Goal: Information Seeking & Learning: Check status

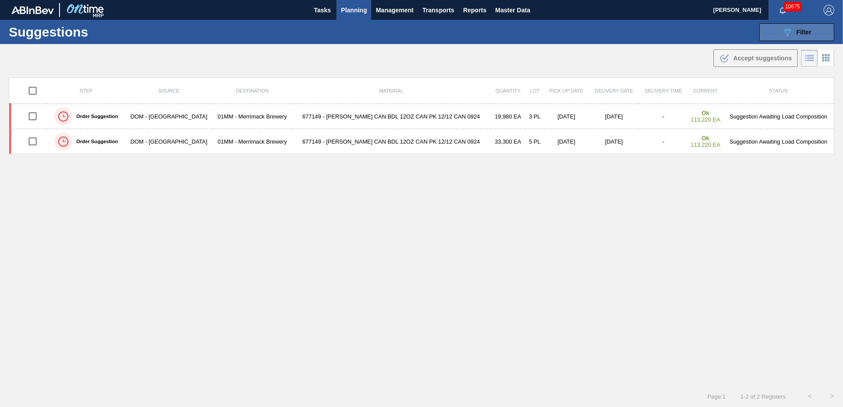
click at [810, 34] on button "089F7B8B-B2A5-4AFE-B5C0-19BA573D28AC Filter" at bounding box center [796, 32] width 75 height 18
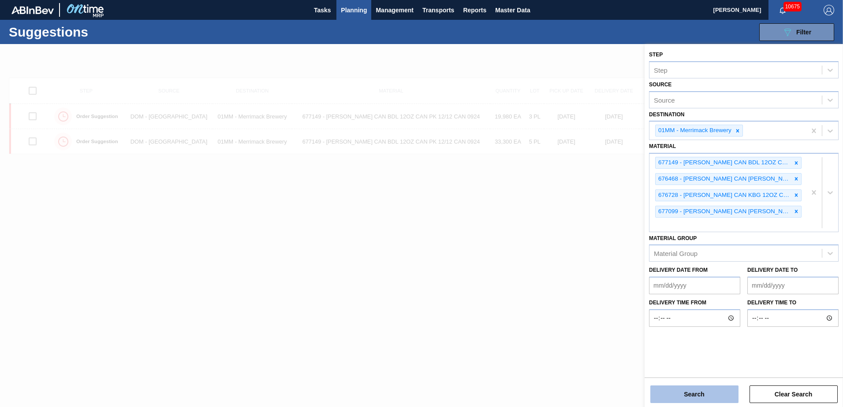
click at [703, 392] on button "Search" at bounding box center [694, 395] width 88 height 18
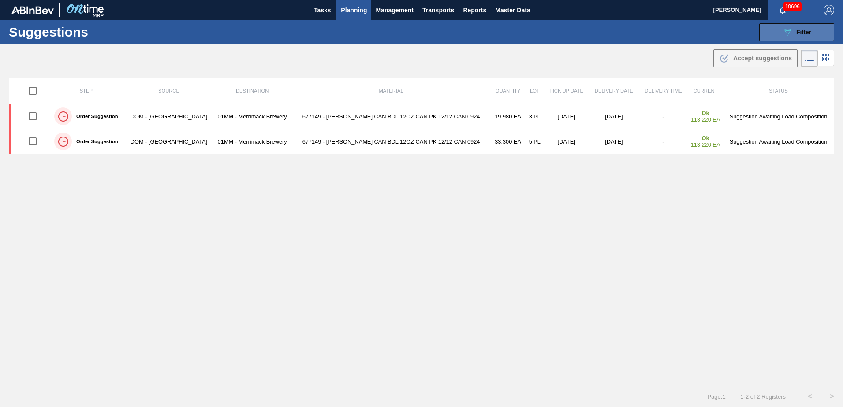
click at [799, 31] on span "Filter" at bounding box center [803, 32] width 15 height 7
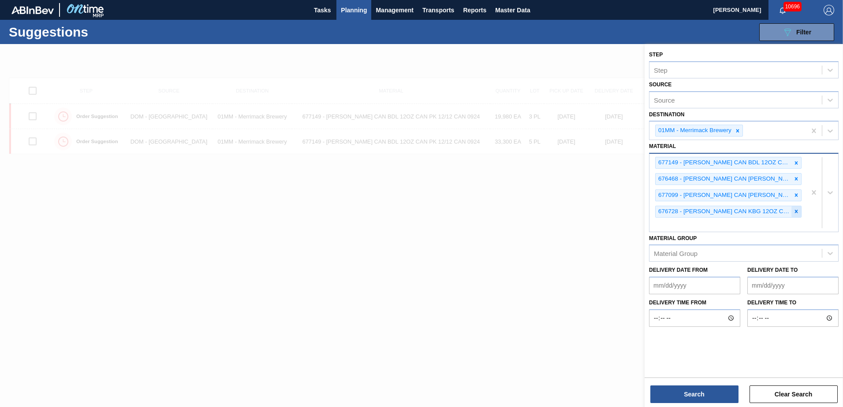
click at [794, 213] on icon at bounding box center [796, 211] width 6 height 6
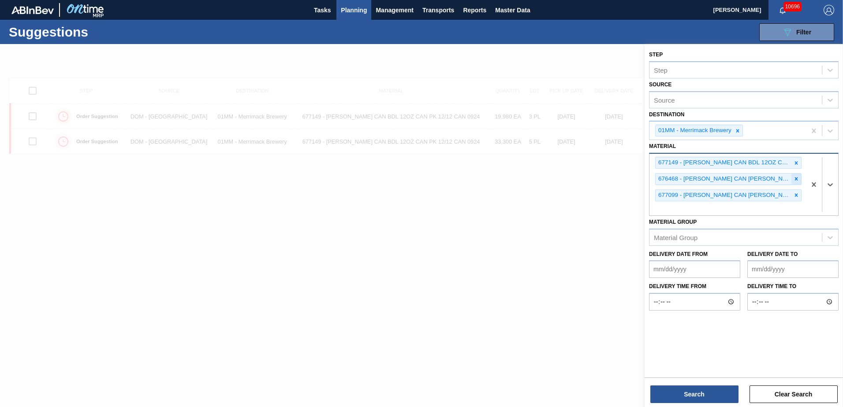
click at [797, 182] on icon at bounding box center [796, 179] width 6 height 6
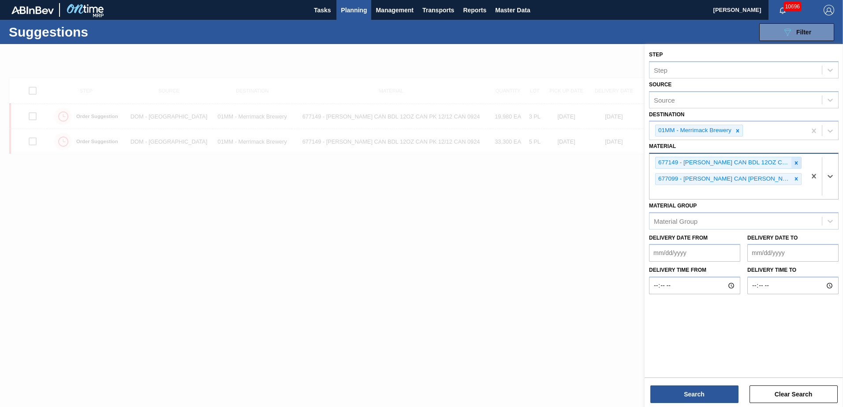
click at [798, 164] on icon at bounding box center [796, 163] width 6 height 6
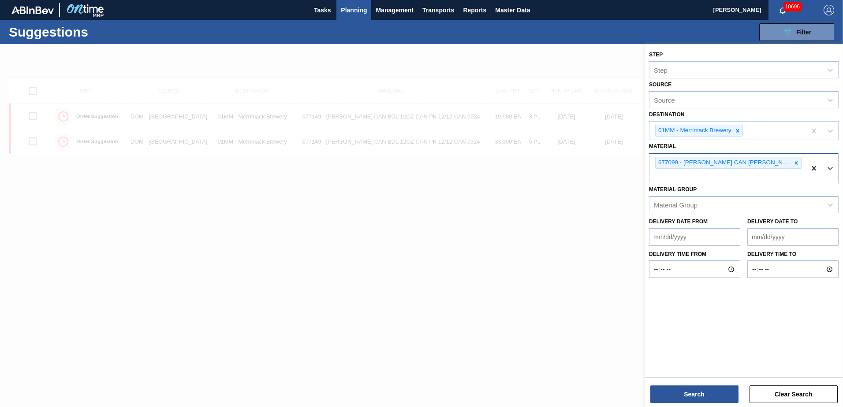
type input "7"
type input "683468"
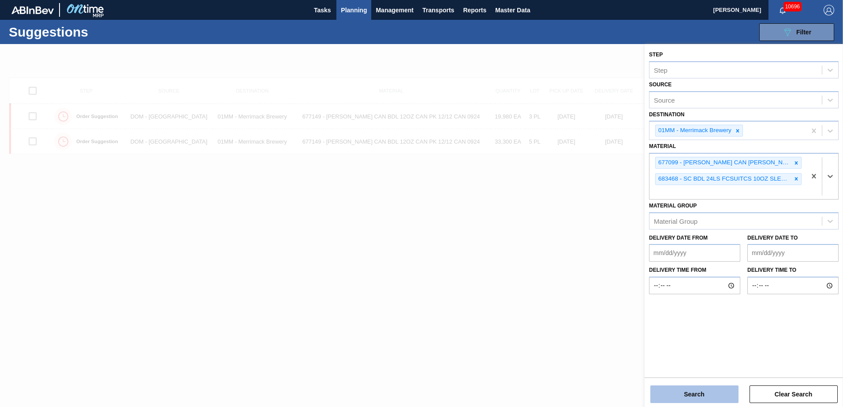
click at [700, 389] on button "Search" at bounding box center [694, 395] width 88 height 18
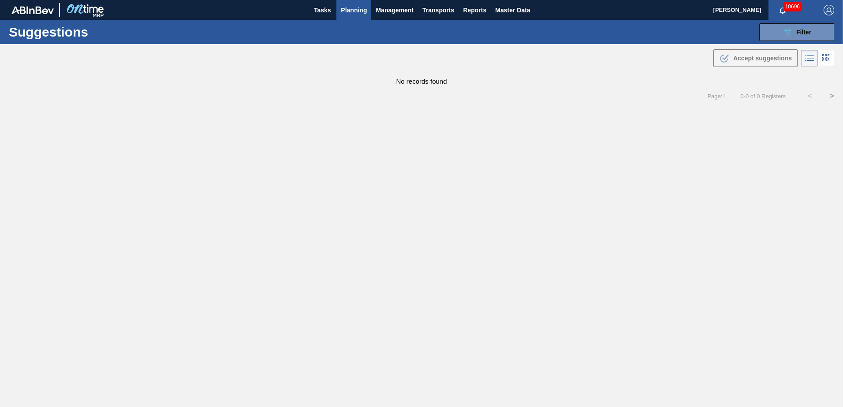
click at [510, 121] on main "Tasks Planning Management Transports Reports Master Data [PERSON_NAME] 10696 Ma…" at bounding box center [421, 203] width 843 height 407
click at [358, 109] on main "Tasks Planning Management Transports Reports Master Data [PERSON_NAME] 10696 Ma…" at bounding box center [421, 203] width 843 height 407
click at [351, 11] on span "Planning" at bounding box center [354, 10] width 26 height 11
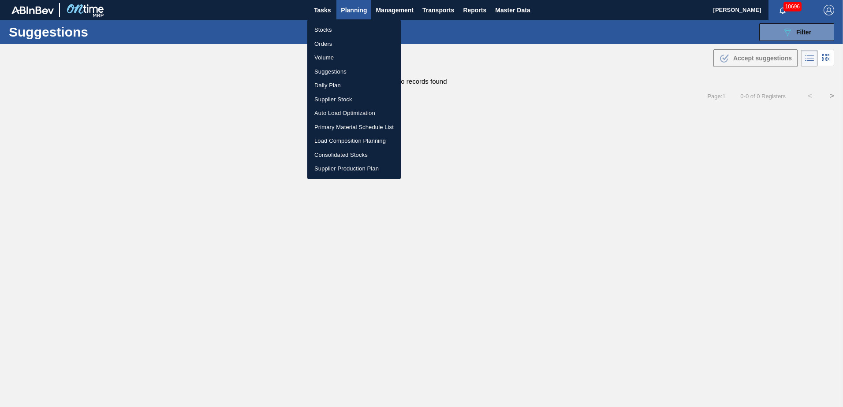
click at [318, 29] on li "Stocks" at bounding box center [353, 30] width 93 height 14
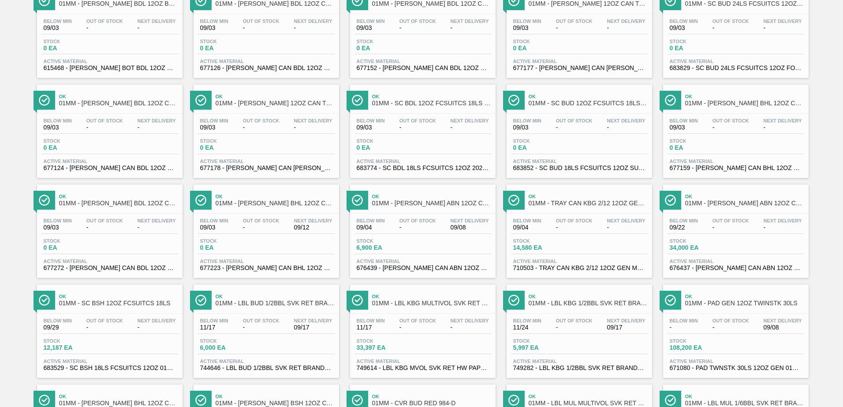
scroll to position [680, 0]
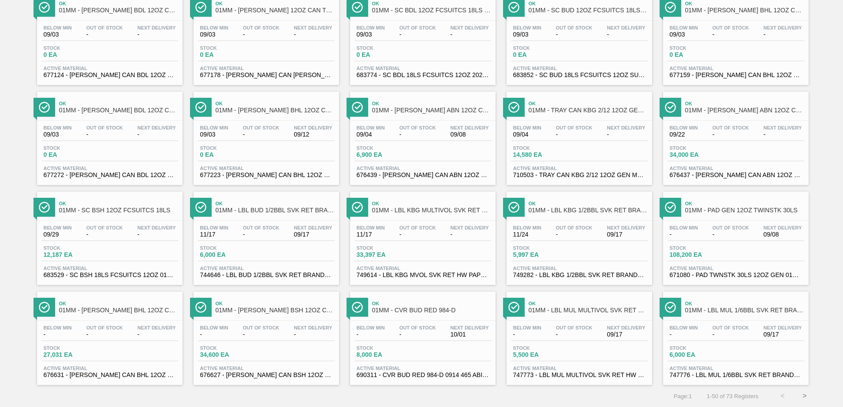
click at [802, 395] on button ">" at bounding box center [804, 396] width 22 height 22
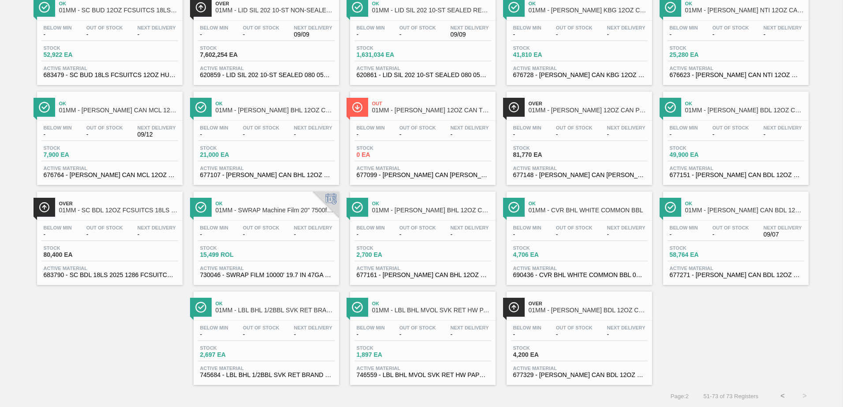
scroll to position [0, 0]
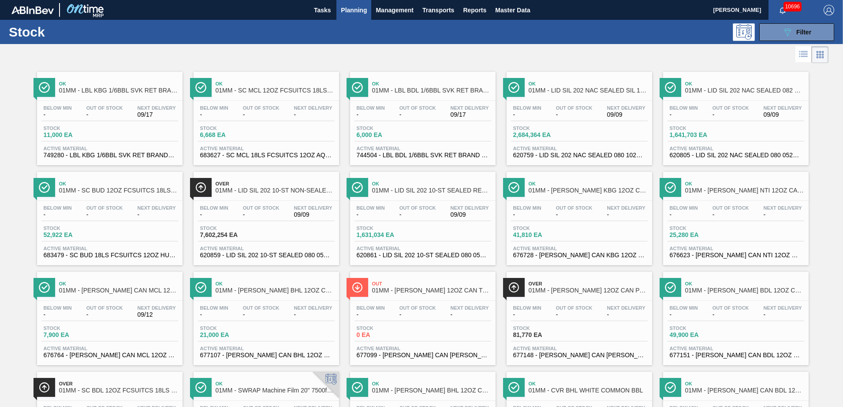
click at [415, 312] on span "-" at bounding box center [417, 315] width 37 height 7
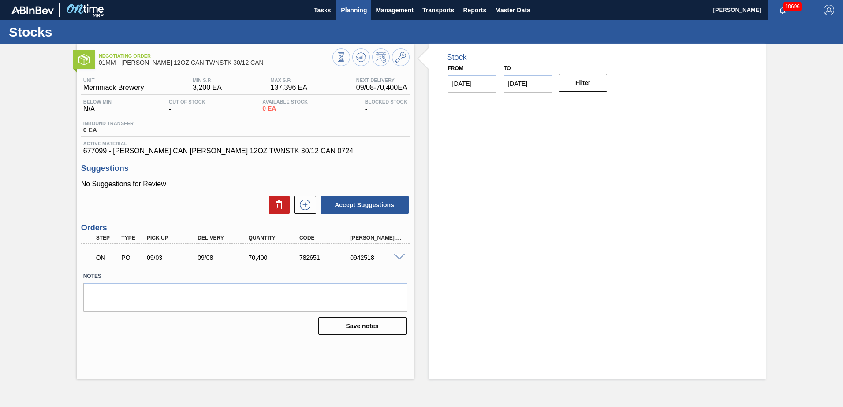
click at [346, 7] on span "Planning" at bounding box center [354, 10] width 26 height 11
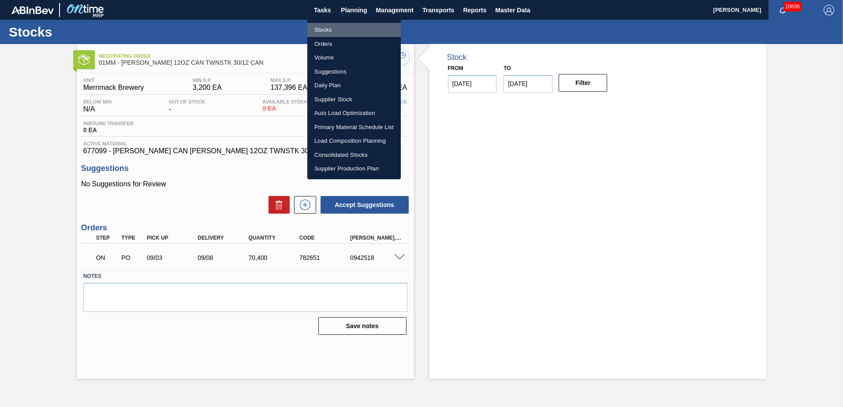
click at [324, 30] on li "Stocks" at bounding box center [353, 30] width 93 height 14
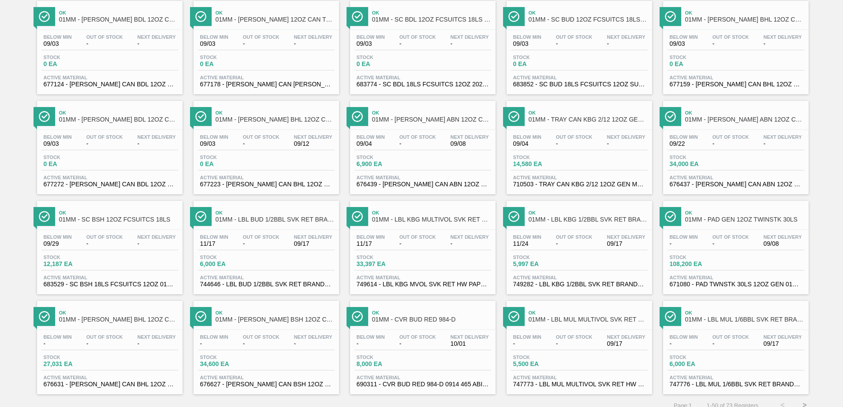
scroll to position [680, 0]
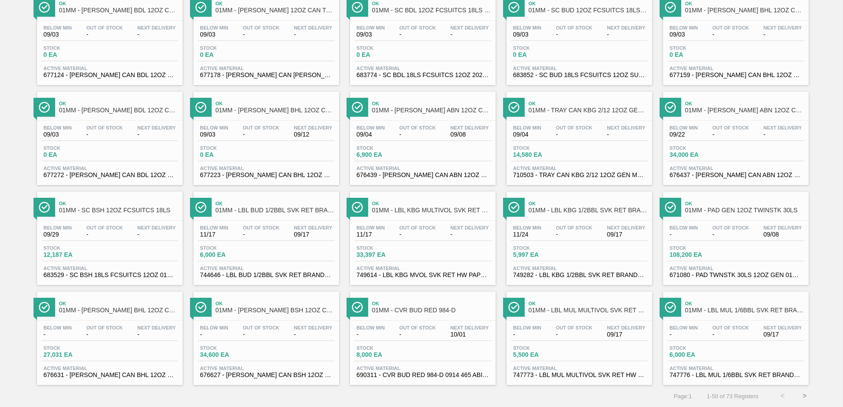
click at [803, 398] on button ">" at bounding box center [804, 396] width 22 height 22
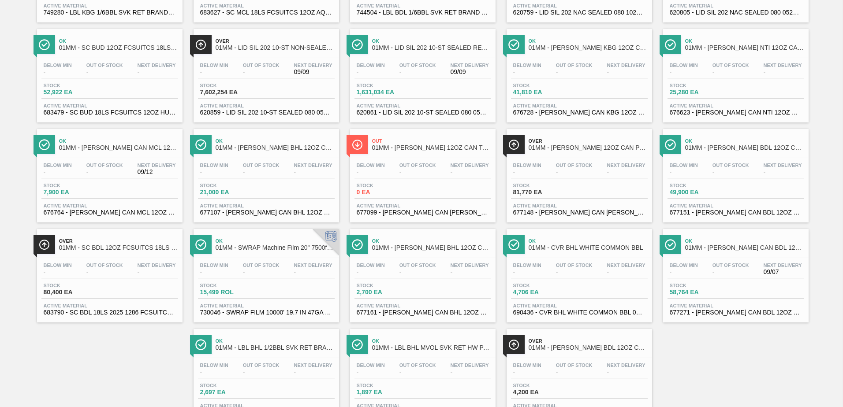
scroll to position [180, 0]
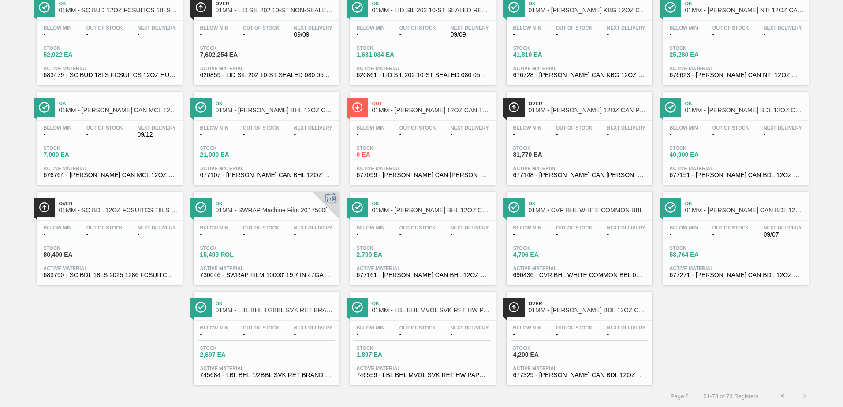
click at [783, 397] on button "<" at bounding box center [782, 396] width 22 height 22
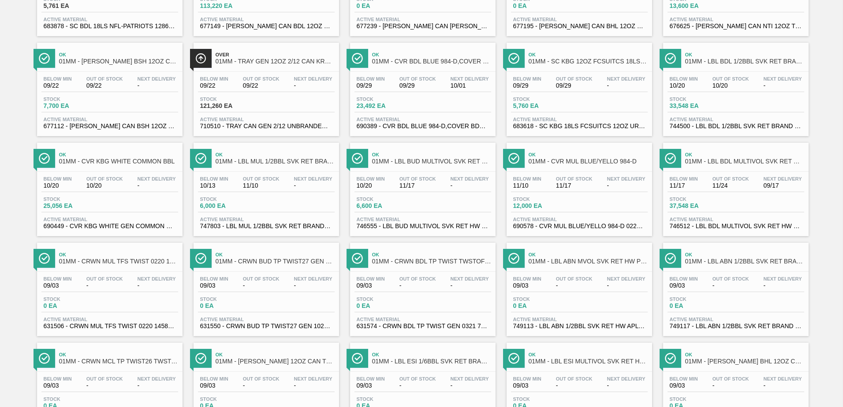
scroll to position [19, 0]
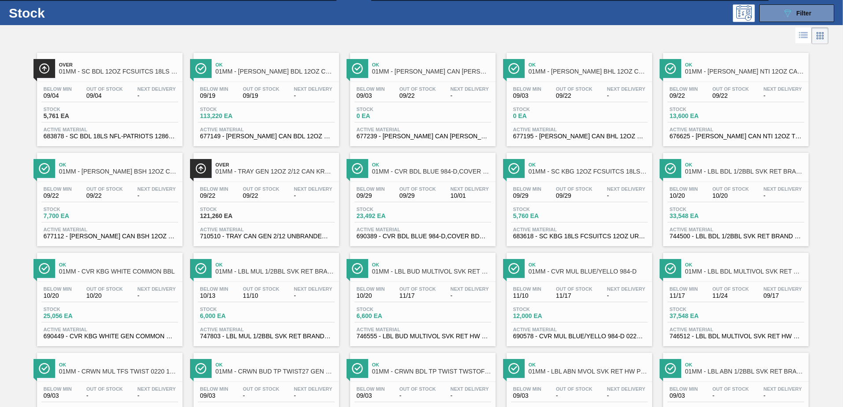
click at [89, 119] on span "5,761 EA" at bounding box center [75, 116] width 62 height 7
